Goal: Find specific page/section: Find specific page/section

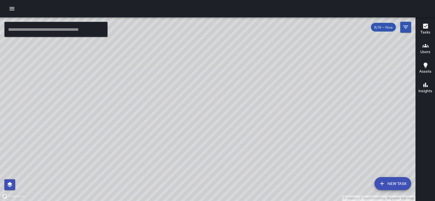
click at [219, 103] on div "© Mapbox © OpenStreetMap Improve this map SK SEAN KELLEY Supervisor Tasks 14 / …" at bounding box center [208, 109] width 416 height 184
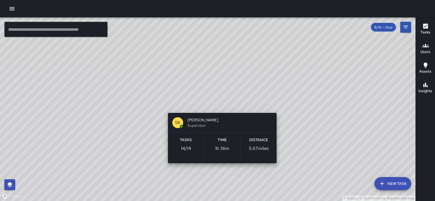
click at [219, 103] on div "© Mapbox © OpenStreetMap Improve this map SK SEAN KELLEY Supervisor Tasks 14 / …" at bounding box center [208, 109] width 416 height 184
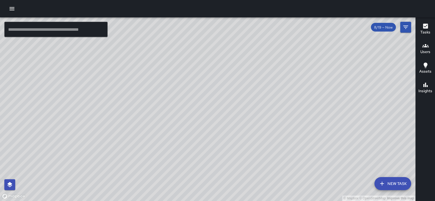
drag, startPoint x: 233, startPoint y: 100, endPoint x: 236, endPoint y: 129, distance: 28.7
click at [236, 129] on div "© Mapbox © OpenStreetMap Improve this map" at bounding box center [208, 109] width 416 height 184
click at [427, 45] on icon "button" at bounding box center [426, 45] width 7 height 3
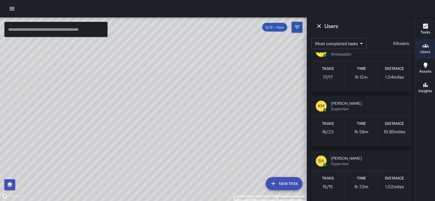
scroll to position [911, 0]
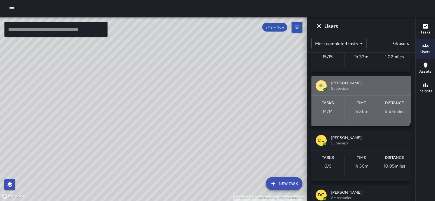
click at [346, 91] on span "Supervisor" at bounding box center [369, 88] width 76 height 5
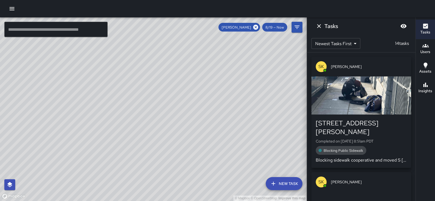
scroll to position [0, 0]
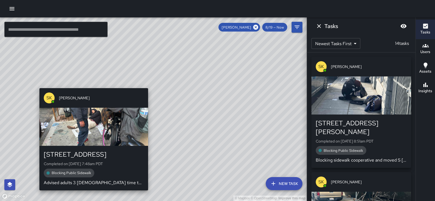
click at [89, 87] on div "SK SEAN KELLEY 743a Minna Street Completed on 8/19/2025, 7:48am PDT Blocking Pu…" at bounding box center [93, 139] width 113 height 107
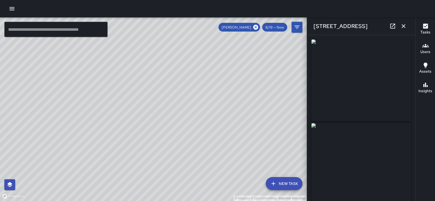
type input "**********"
drag, startPoint x: 272, startPoint y: 79, endPoint x: 191, endPoint y: 121, distance: 91.5
click at [191, 121] on div "© Mapbox © OpenStreetMap Improve this map" at bounding box center [153, 109] width 307 height 184
drag, startPoint x: 228, startPoint y: 115, endPoint x: 214, endPoint y: 118, distance: 14.7
click at [214, 118] on div "© Mapbox © OpenStreetMap Improve this map" at bounding box center [153, 109] width 307 height 184
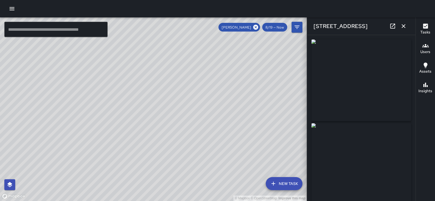
drag, startPoint x: 214, startPoint y: 118, endPoint x: 168, endPoint y: 92, distance: 53.2
click at [168, 92] on div "© Mapbox © OpenStreetMap Improve this map" at bounding box center [153, 109] width 307 height 184
click at [404, 27] on icon "button" at bounding box center [404, 26] width 7 height 7
